Goal: Information Seeking & Learning: Learn about a topic

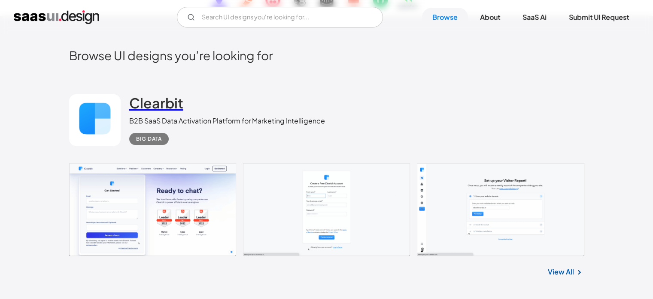
scroll to position [172, 0]
click at [164, 100] on h2 "Clearbit" at bounding box center [156, 102] width 54 height 17
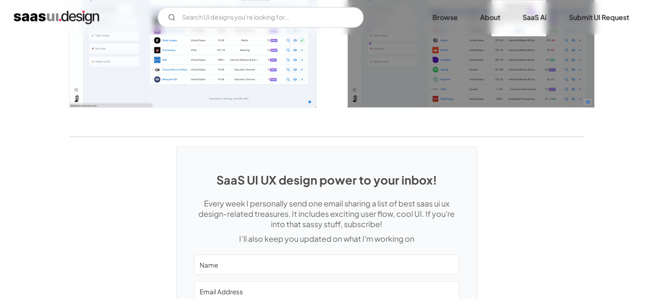
scroll to position [1715, 0]
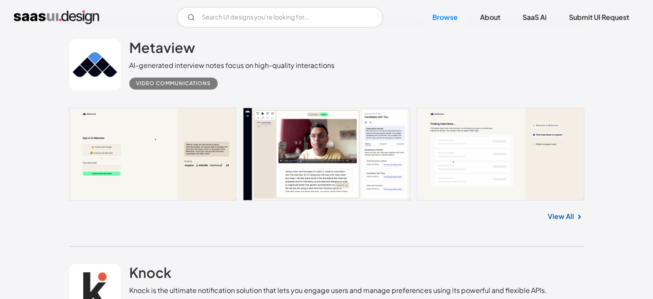
scroll to position [406, 0]
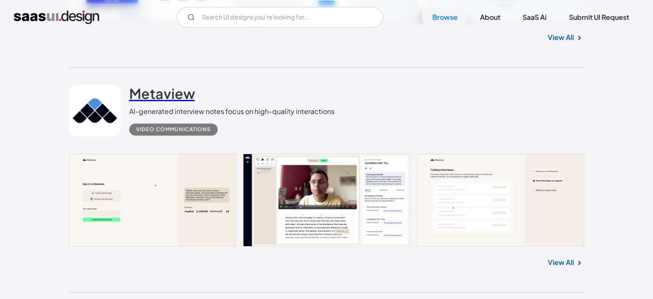
click at [177, 91] on h2 "Metaview" at bounding box center [162, 93] width 66 height 17
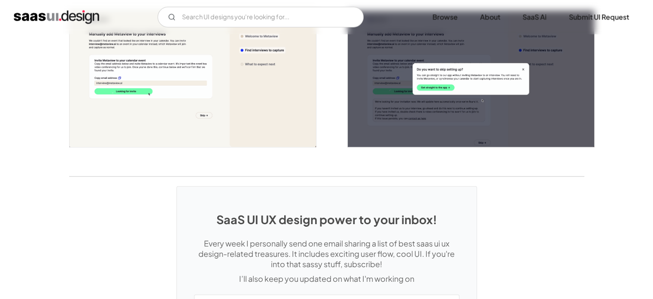
scroll to position [2148, 0]
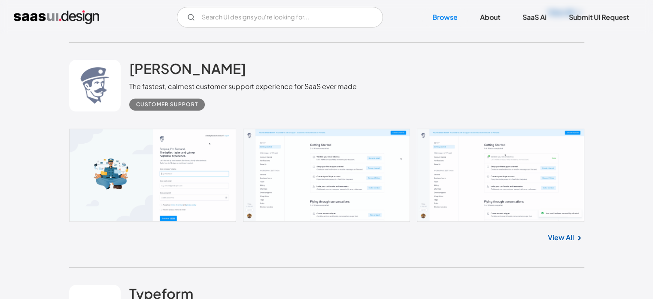
scroll to position [3677, 0]
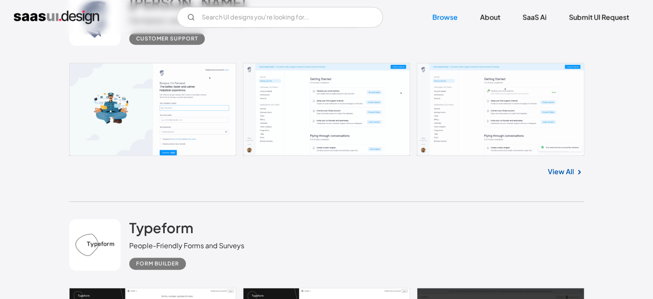
click at [347, 112] on link at bounding box center [327, 109] width 516 height 93
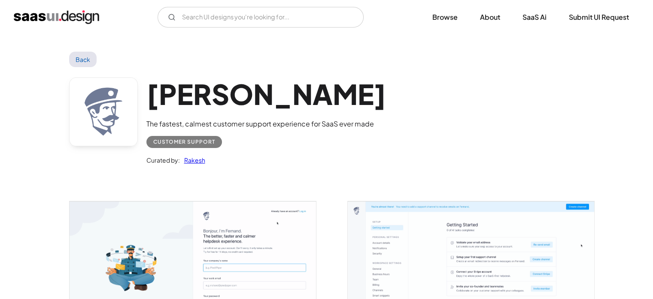
scroll to position [172, 0]
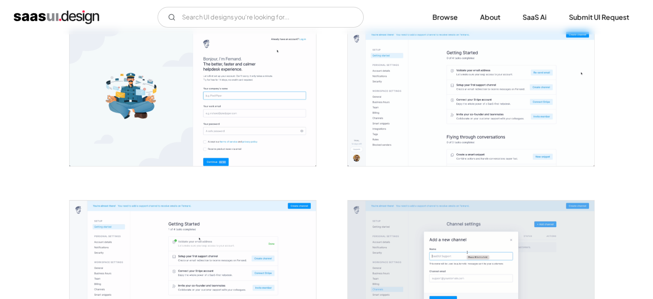
click at [406, 133] on img "open lightbox" at bounding box center [471, 97] width 247 height 137
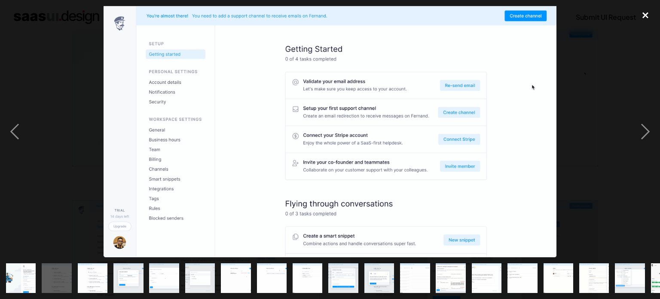
click at [643, 18] on div "close lightbox" at bounding box center [645, 15] width 29 height 19
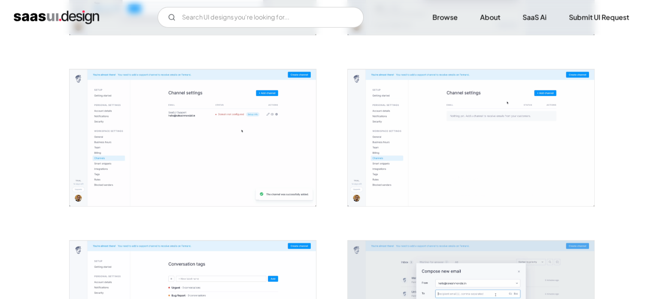
scroll to position [859, 0]
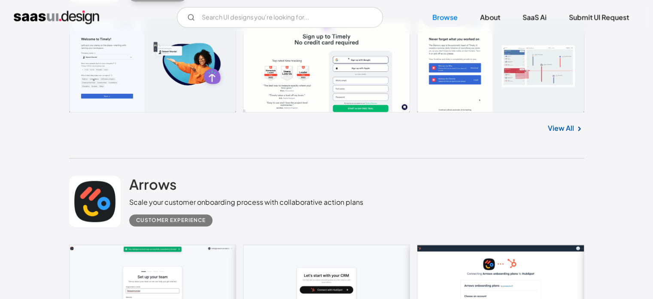
scroll to position [4732, 0]
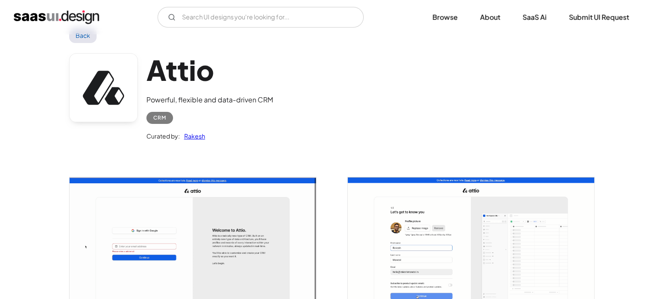
scroll to position [129, 0]
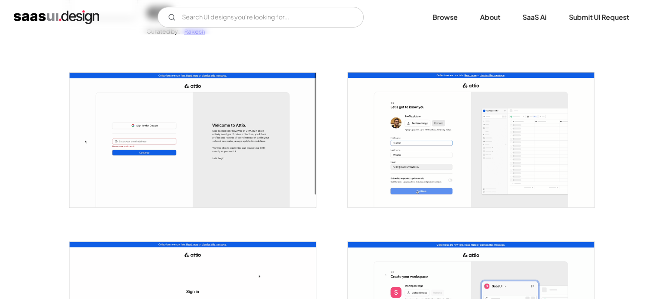
click at [256, 178] on img "open lightbox" at bounding box center [193, 139] width 247 height 135
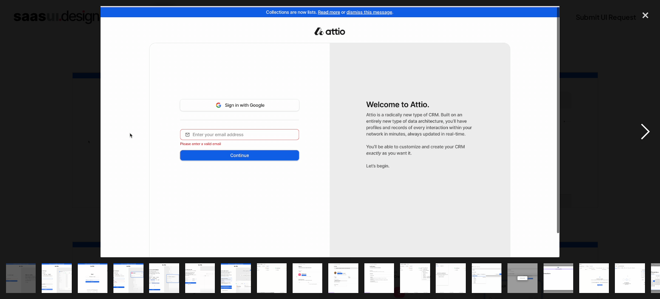
click at [653, 133] on div "next image" at bounding box center [645, 131] width 29 height 251
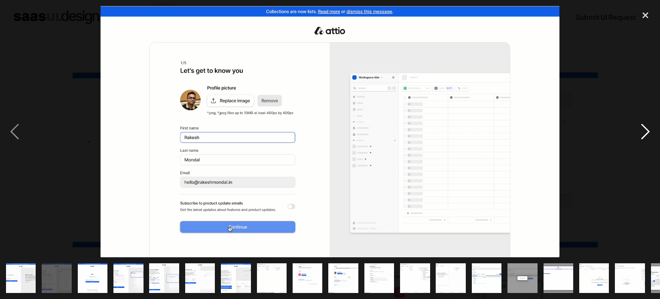
click at [653, 133] on div "next image" at bounding box center [645, 131] width 29 height 251
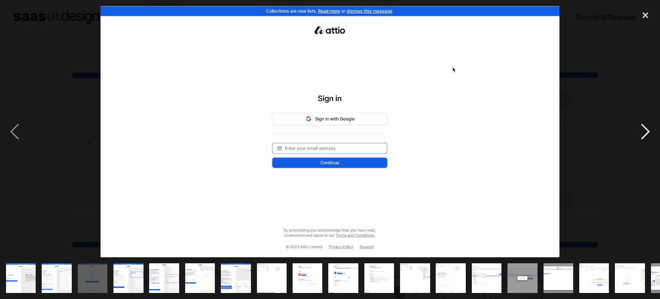
click at [653, 133] on div "next image" at bounding box center [645, 131] width 29 height 251
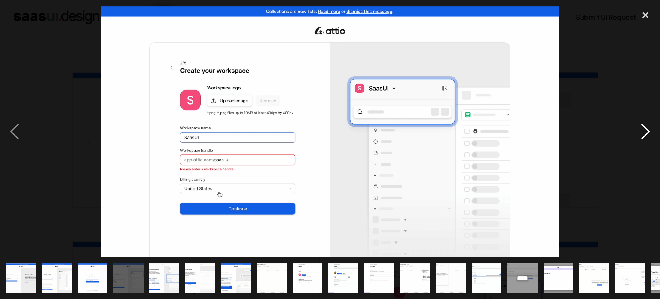
click at [653, 133] on div "next image" at bounding box center [645, 131] width 29 height 251
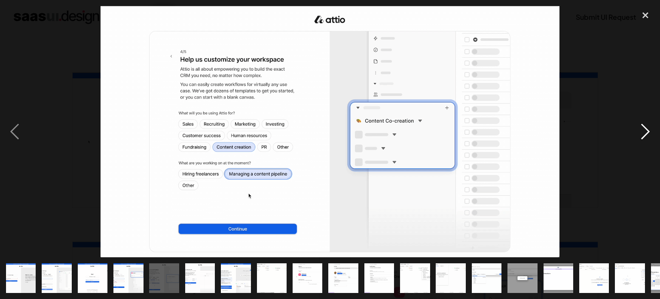
click at [653, 133] on div "next image" at bounding box center [645, 131] width 29 height 251
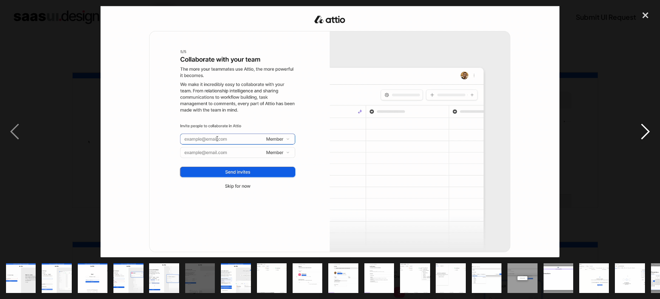
click at [653, 133] on div "next image" at bounding box center [645, 131] width 29 height 251
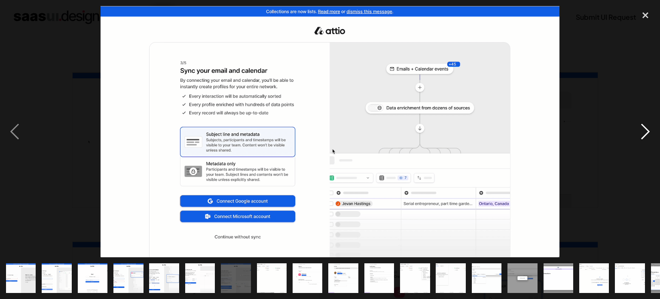
click at [653, 133] on div "next image" at bounding box center [645, 131] width 29 height 251
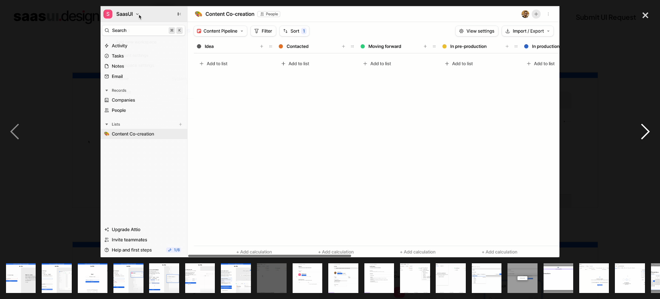
click at [653, 133] on div "next image" at bounding box center [645, 131] width 29 height 251
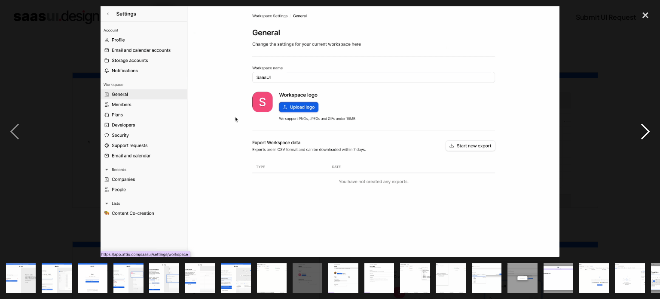
click at [653, 133] on div "next image" at bounding box center [645, 131] width 29 height 251
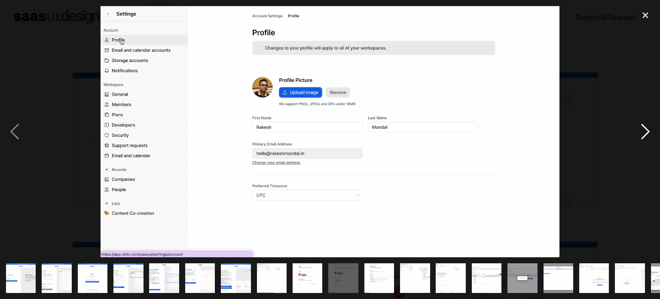
click at [653, 133] on div "next image" at bounding box center [645, 131] width 29 height 251
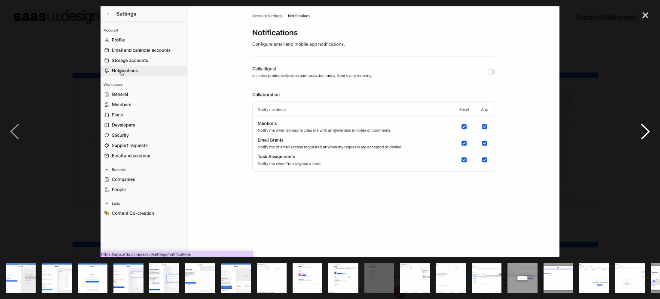
click at [653, 133] on div "next image" at bounding box center [645, 131] width 29 height 251
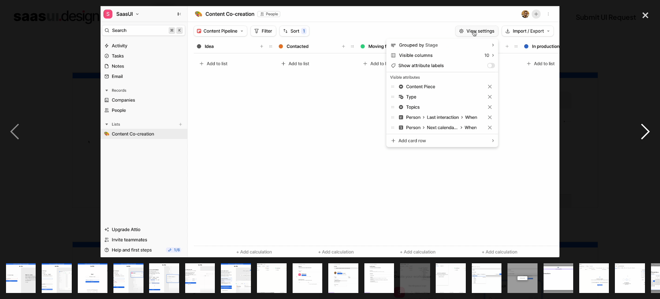
click at [653, 133] on div "next image" at bounding box center [645, 131] width 29 height 251
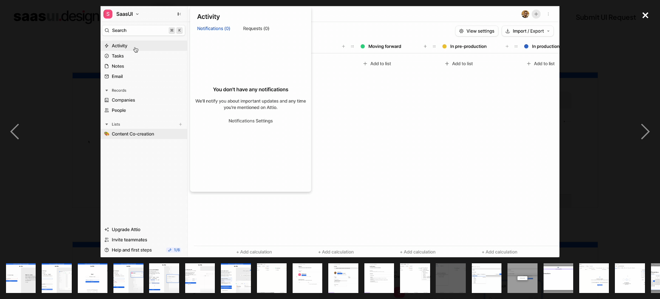
click at [643, 11] on div "close lightbox" at bounding box center [645, 15] width 29 height 19
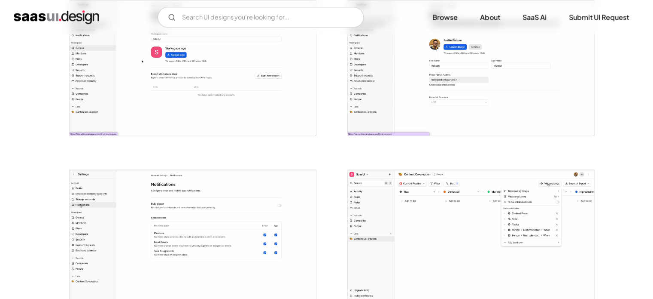
scroll to position [988, 0]
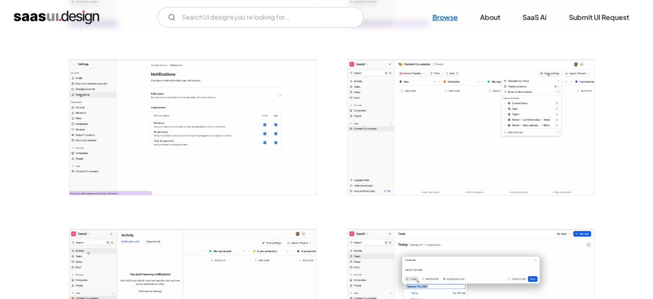
click at [454, 15] on link "Browse" at bounding box center [445, 17] width 46 height 19
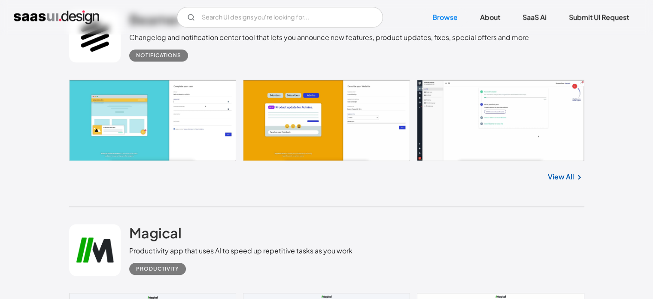
scroll to position [945, 0]
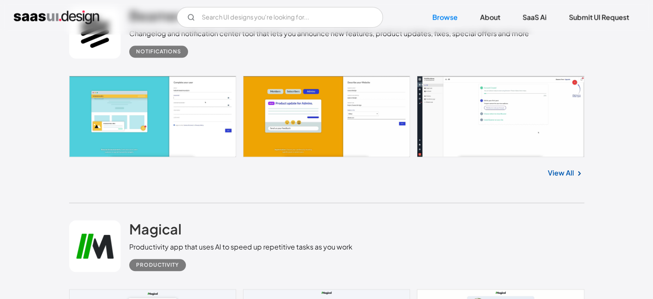
click at [275, 113] on link at bounding box center [327, 116] width 516 height 81
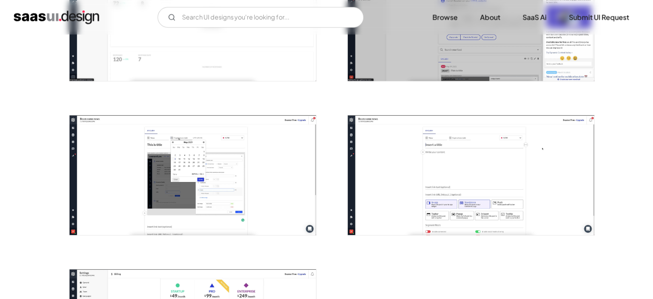
scroll to position [902, 0]
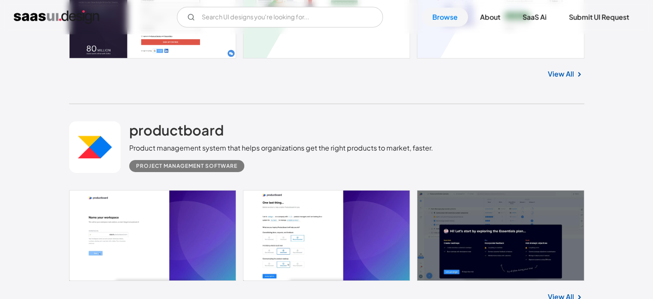
scroll to position [6100, 0]
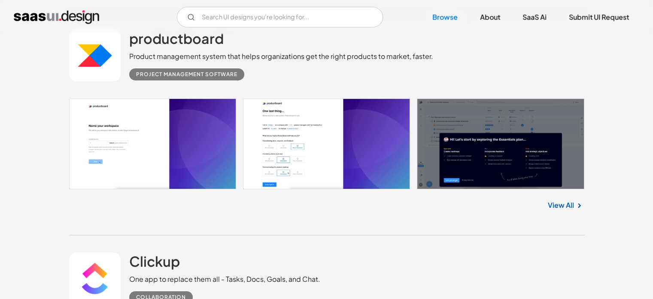
click at [134, 146] on link at bounding box center [327, 143] width 516 height 91
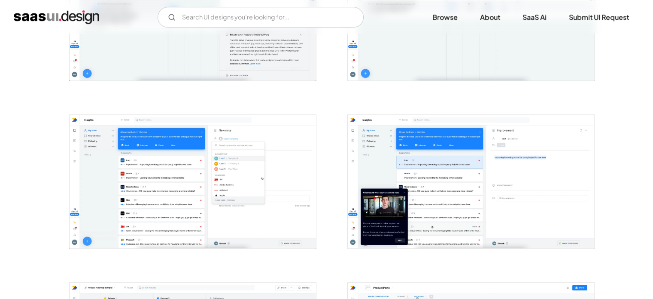
scroll to position [687, 0]
